Goal: Task Accomplishment & Management: Use online tool/utility

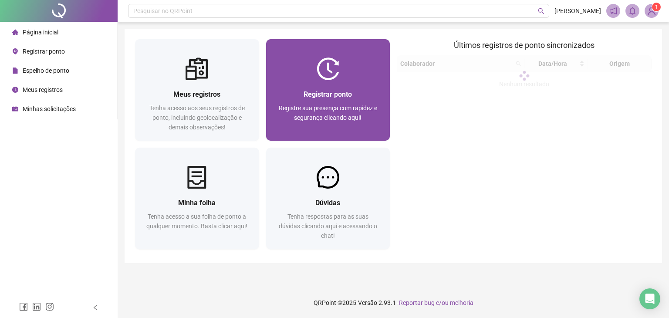
drag, startPoint x: 344, startPoint y: 135, endPoint x: 335, endPoint y: 108, distance: 28.2
click at [335, 108] on span "Registre sua presença com rapidez e segurança clicando aqui!" at bounding box center [328, 112] width 98 height 17
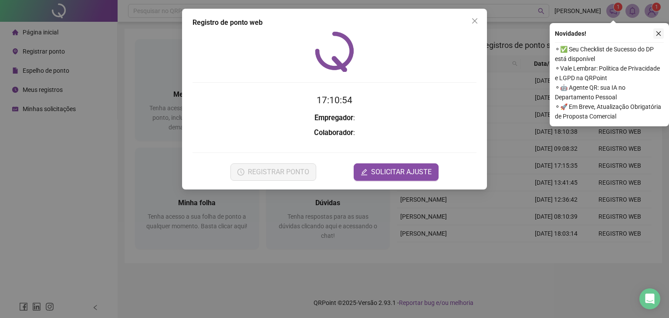
click at [660, 35] on icon "close" at bounding box center [658, 33] width 6 height 6
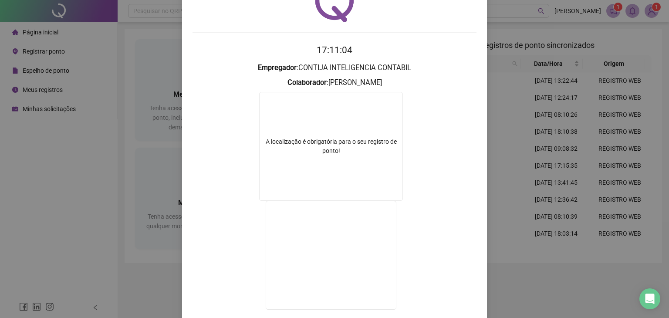
scroll to position [101, 0]
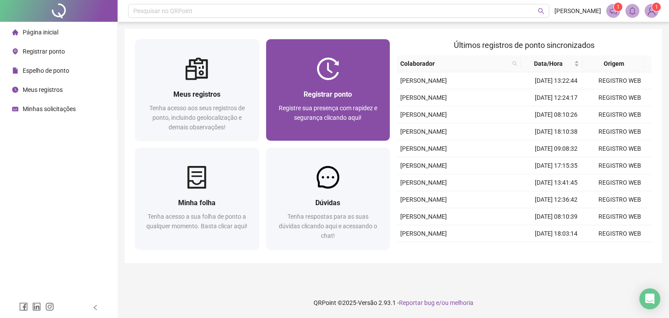
click at [326, 88] on div "Registrar ponto Registre sua presença com rapidez e segurança clicando aqui!" at bounding box center [328, 110] width 124 height 61
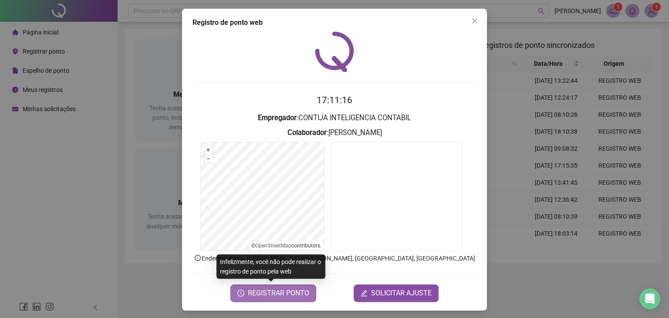
click at [273, 291] on span "REGISTRAR PONTO" at bounding box center [278, 293] width 61 height 10
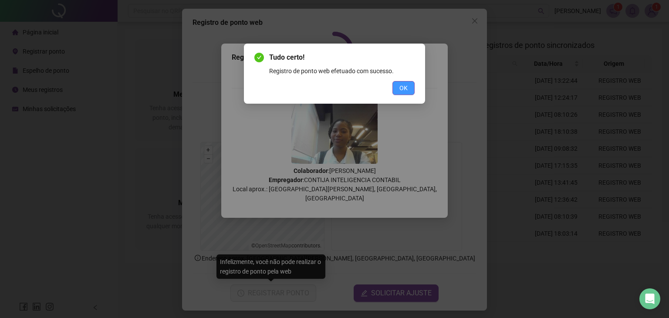
click at [410, 88] on button "OK" at bounding box center [403, 88] width 22 height 14
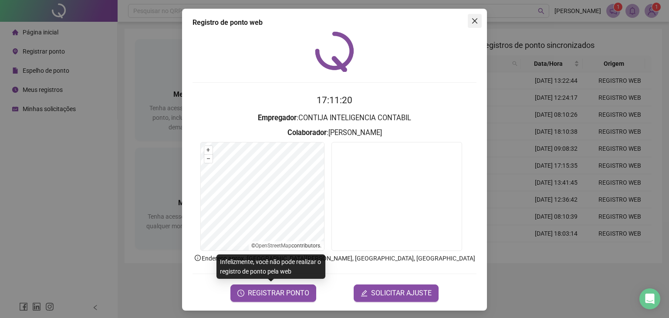
click at [471, 23] on icon "close" at bounding box center [474, 20] width 7 height 7
